Goal: Communication & Community: Answer question/provide support

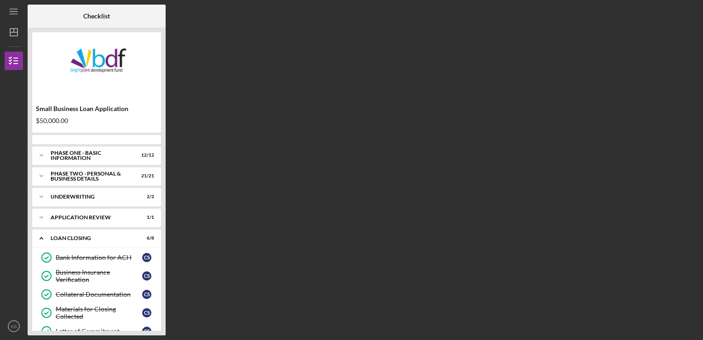
scroll to position [72, 0]
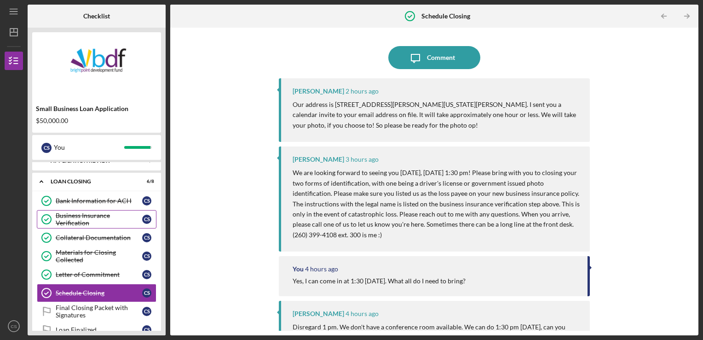
click at [77, 224] on div "Business Insurance Verification" at bounding box center [99, 219] width 86 height 15
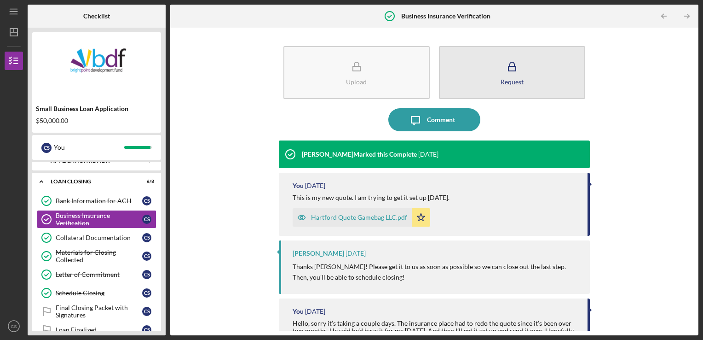
click at [509, 80] on div "Request" at bounding box center [512, 81] width 23 height 7
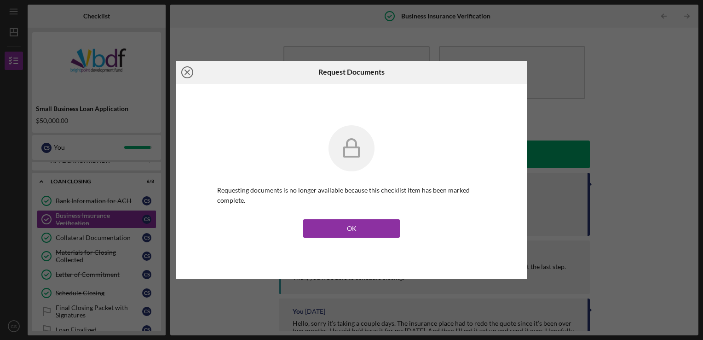
click at [188, 74] on icon "Icon/Close" at bounding box center [187, 72] width 23 height 23
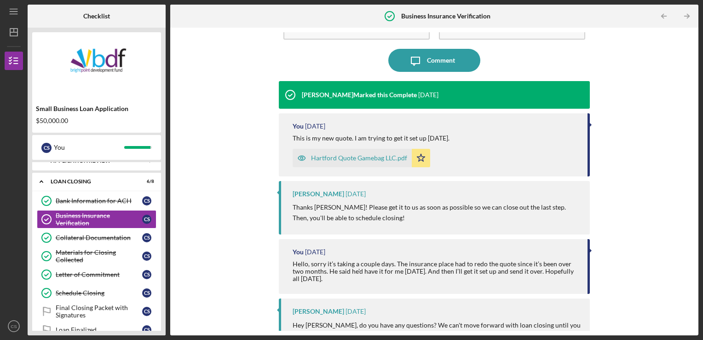
scroll to position [131, 0]
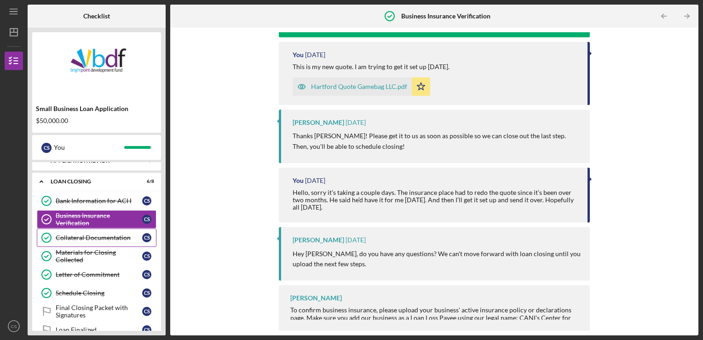
click at [61, 232] on link "Collateral Documentation Collateral Documentation C S" at bounding box center [97, 237] width 120 height 18
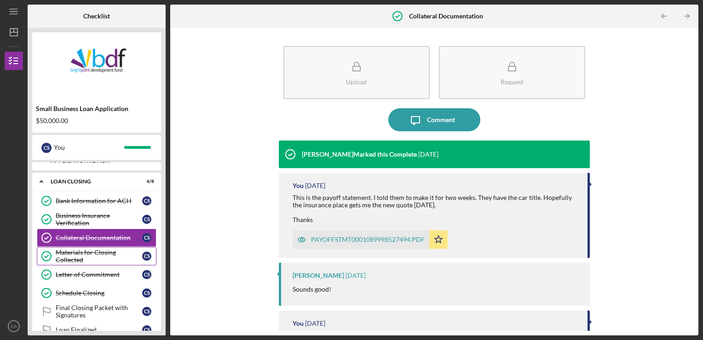
click at [83, 258] on div "Materials for Closing Collected" at bounding box center [99, 255] width 86 height 15
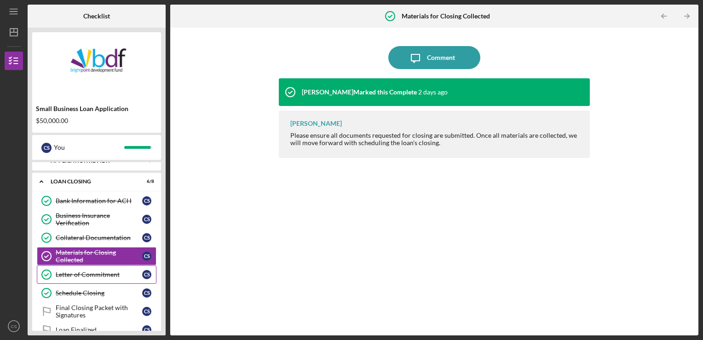
click at [99, 273] on div "Letter of Commitment" at bounding box center [99, 273] width 86 height 7
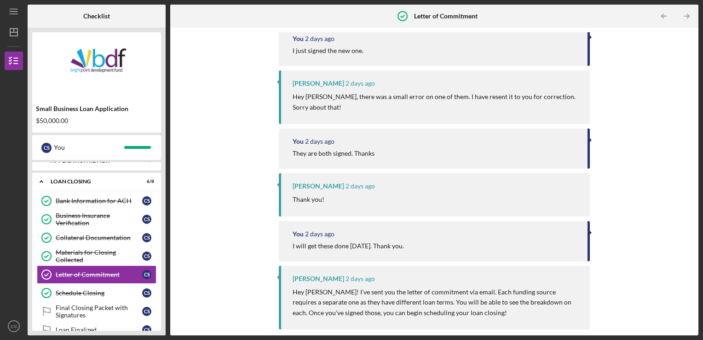
scroll to position [184, 0]
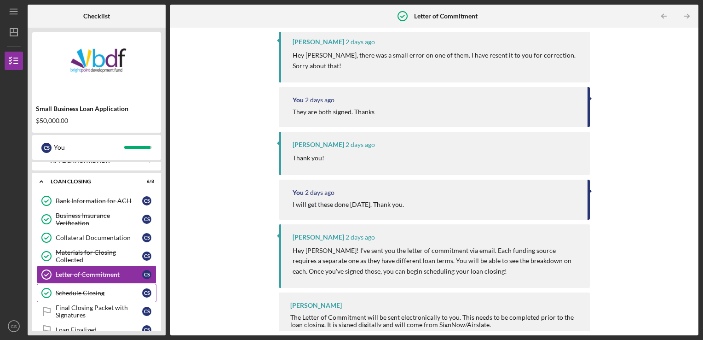
click at [97, 293] on div "Schedule Closing" at bounding box center [99, 292] width 86 height 7
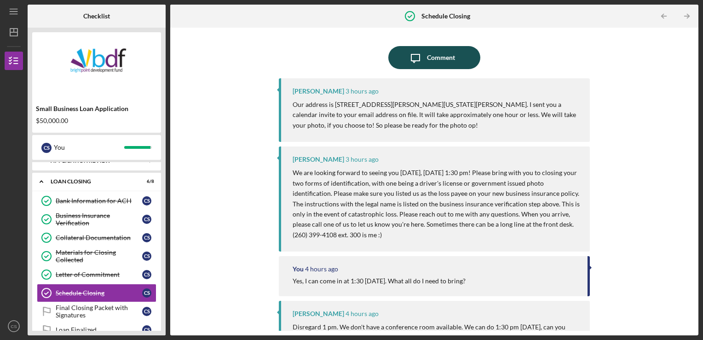
click at [433, 55] on div "Comment" at bounding box center [441, 57] width 28 height 23
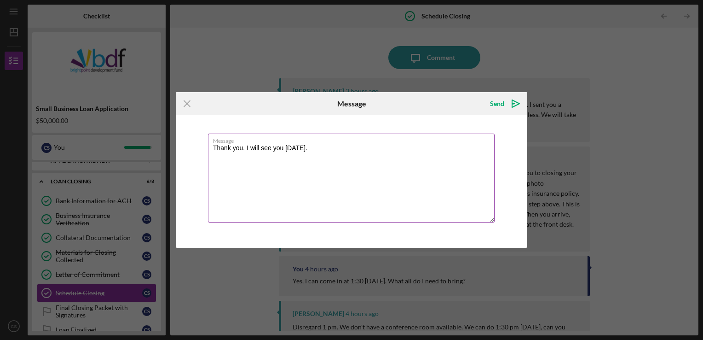
click at [245, 150] on textarea "Thank you. I will see you [DATE]." at bounding box center [351, 177] width 287 height 89
type textarea "Thank you. I will make sure to bring those. I will see you [DATE]."
click at [514, 104] on polygon "submit" at bounding box center [513, 103] width 3 height 1
